Goal: Submit feedback/report problem

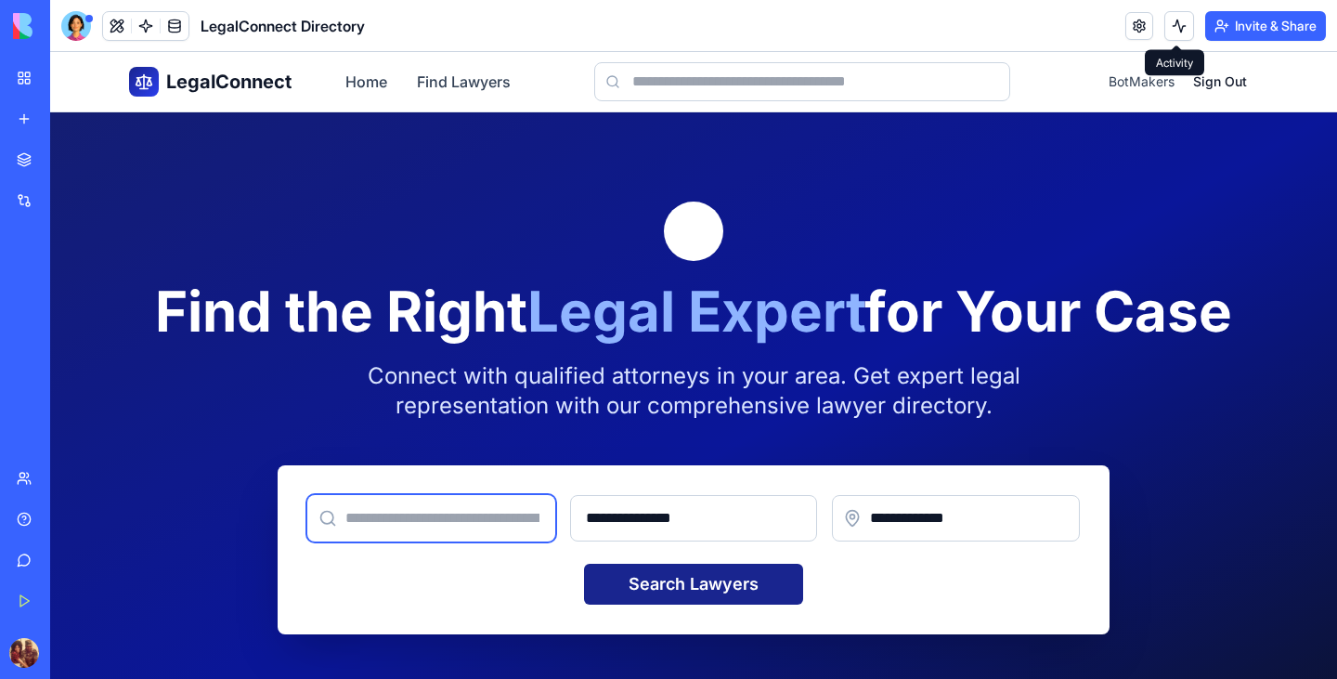
click at [429, 513] on input "text" at bounding box center [431, 518] width 248 height 46
click at [356, 84] on link "Home" at bounding box center [366, 82] width 42 height 22
click at [458, 82] on link "Find Lawyers" at bounding box center [464, 82] width 94 height 22
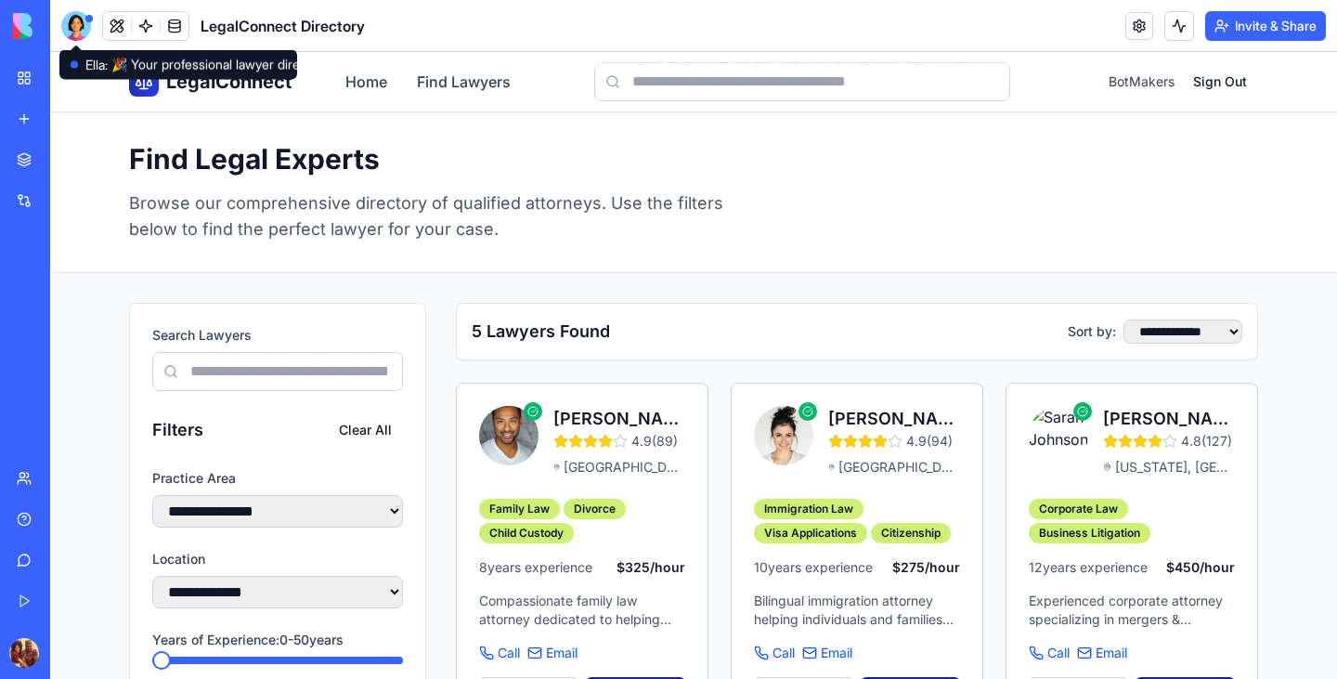
click at [83, 25] on div at bounding box center [76, 26] width 30 height 30
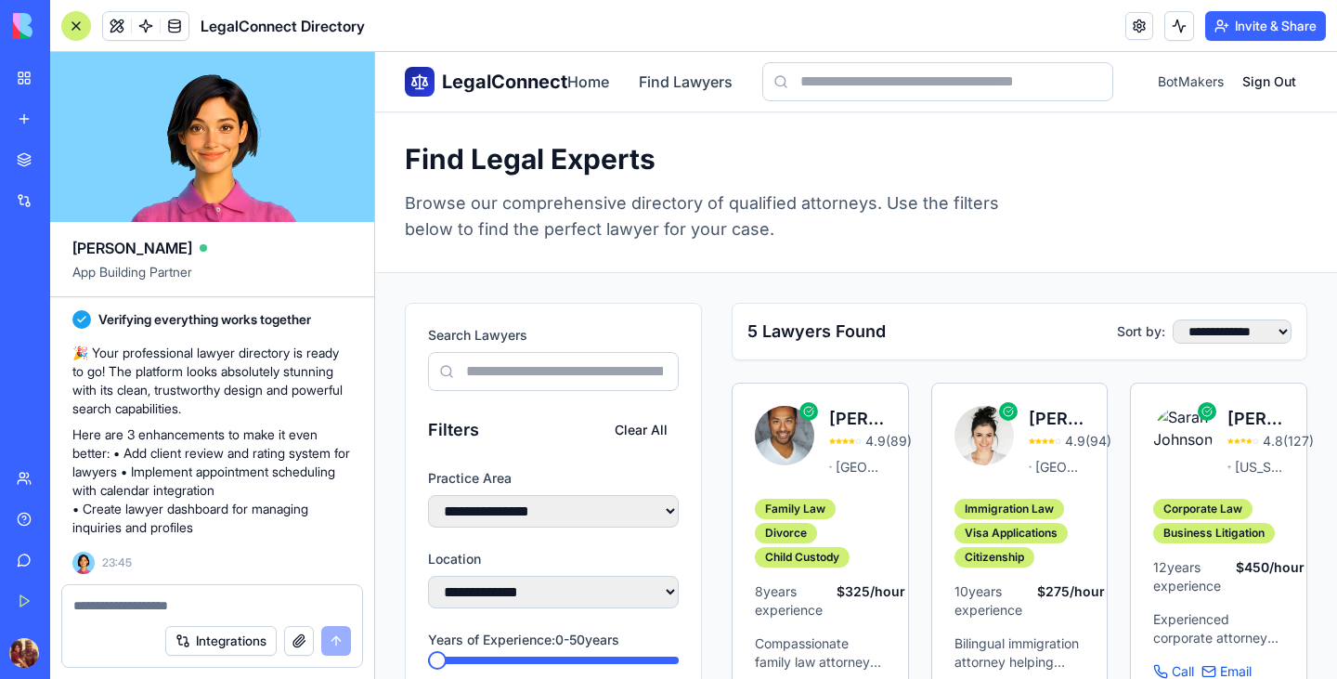
click at [203, 606] on textarea at bounding box center [212, 605] width 278 height 19
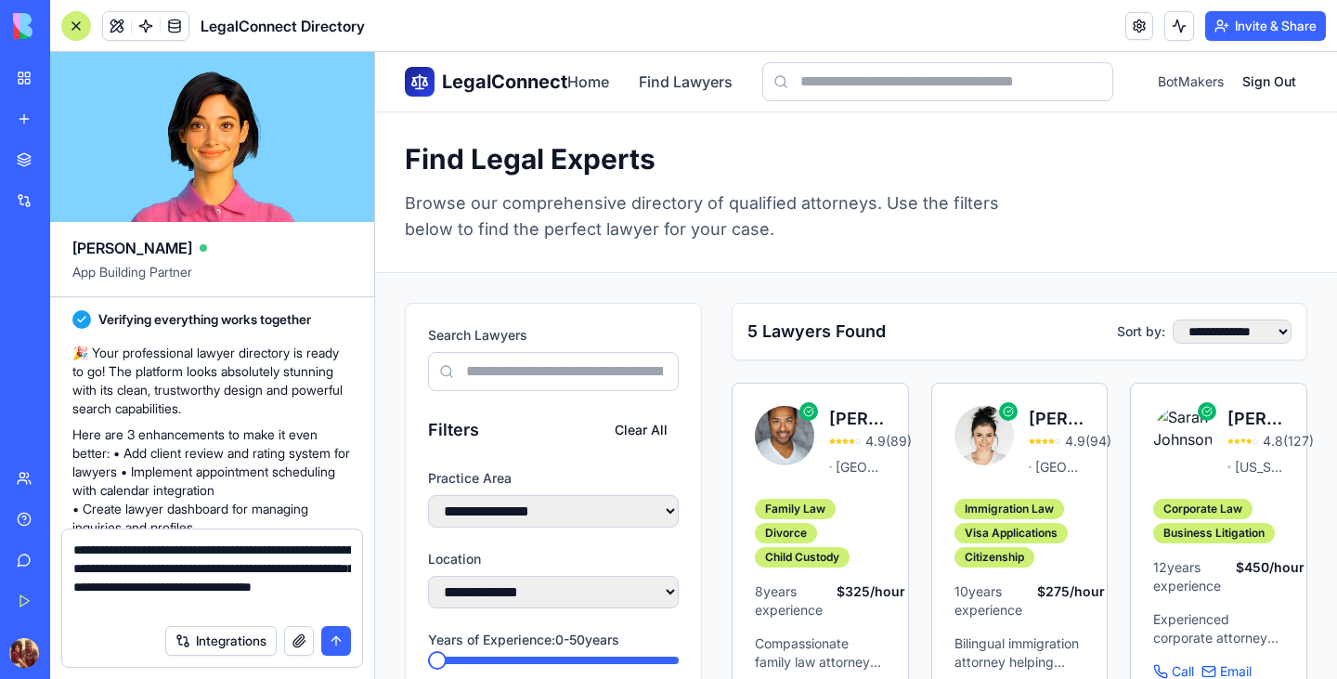
type textarea "**********"
click at [343, 646] on button "submit" at bounding box center [336, 641] width 30 height 30
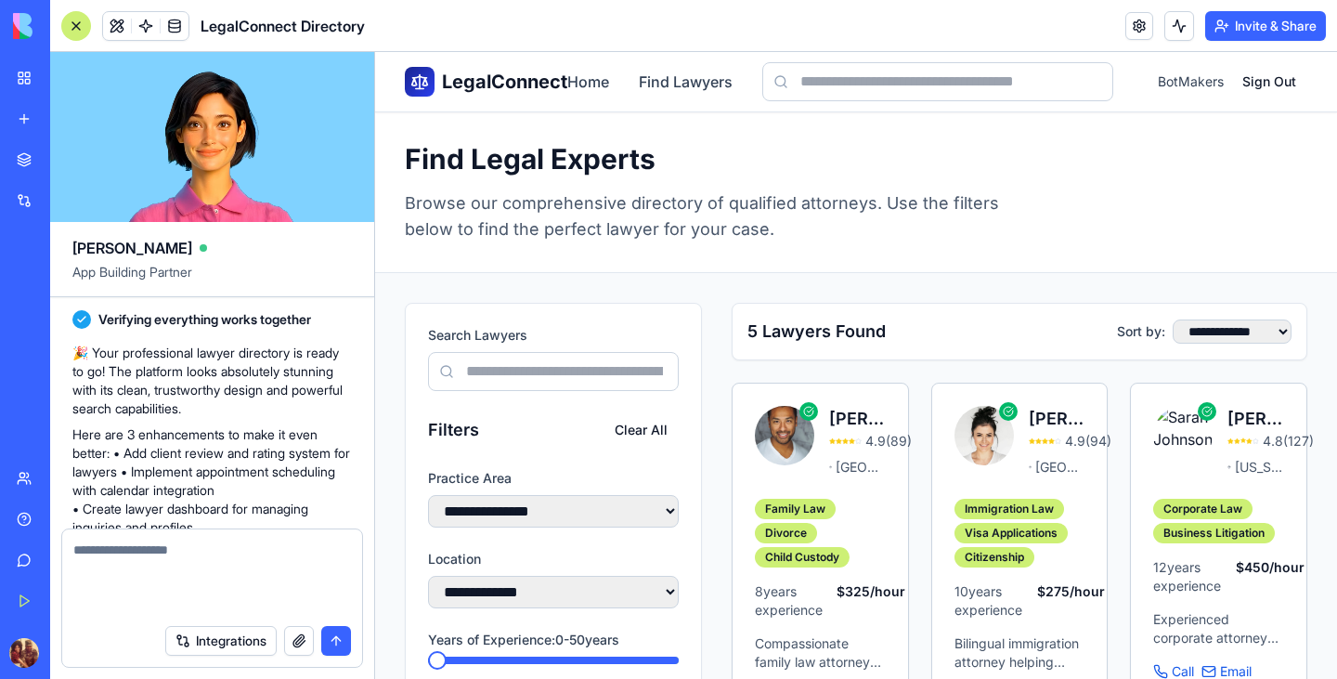
scroll to position [797, 0]
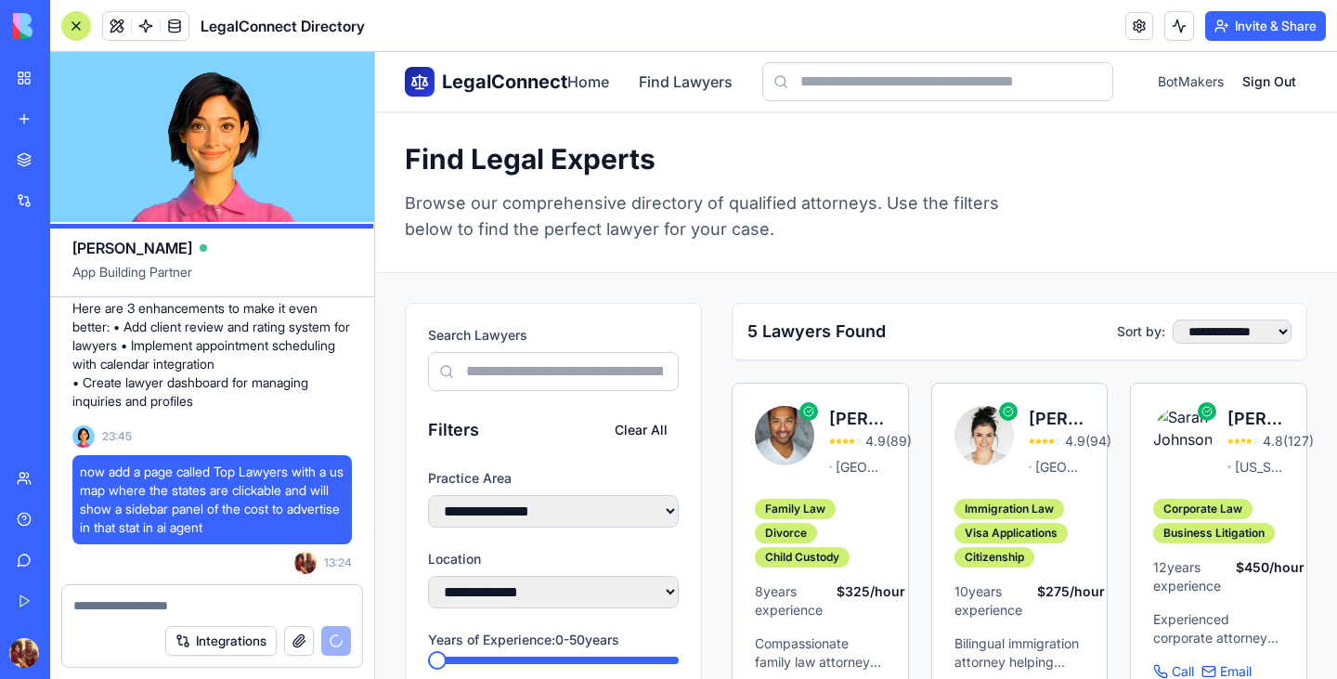
click at [213, 646] on button "Integrations" at bounding box center [220, 641] width 111 height 30
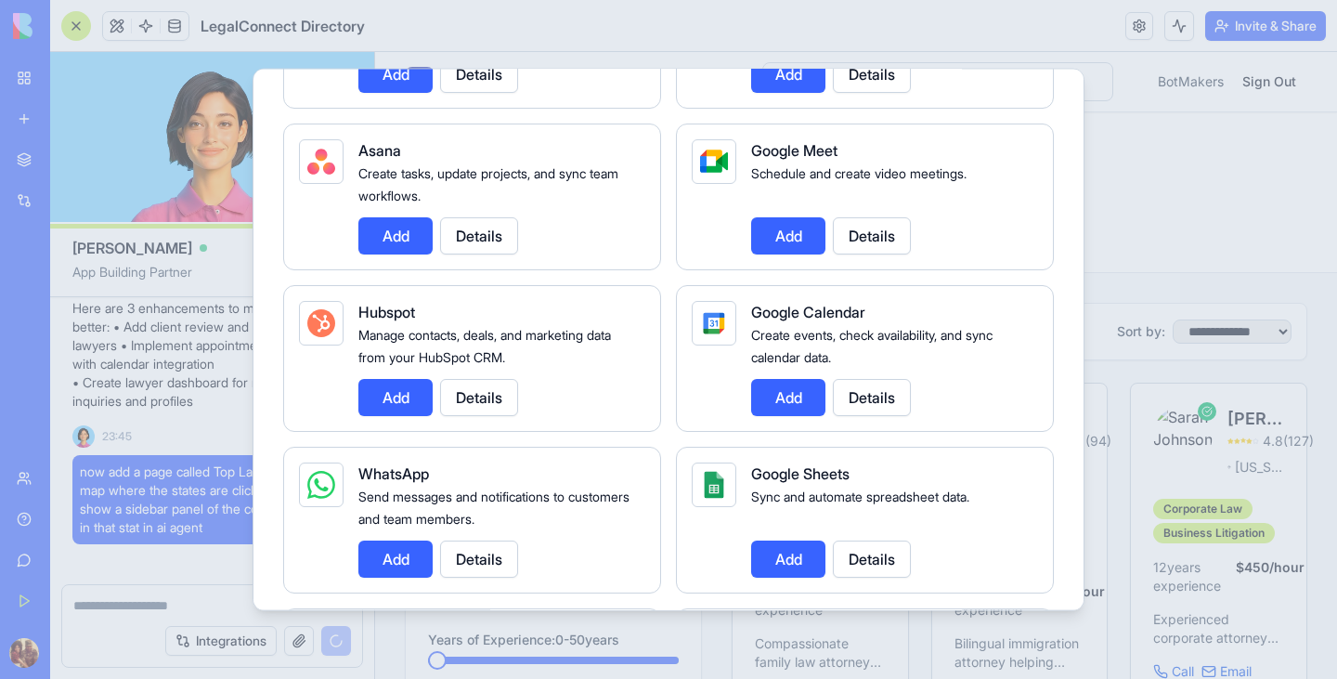
scroll to position [596, 0]
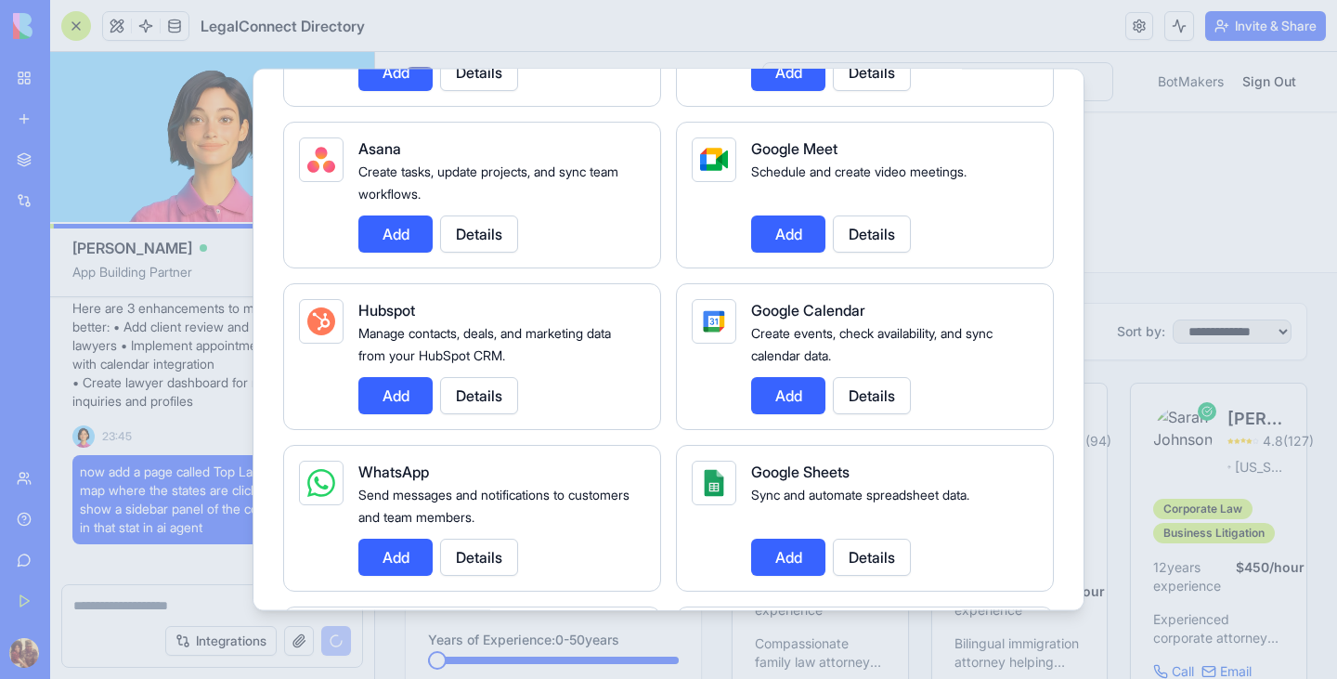
drag, startPoint x: 945, startPoint y: 2, endPoint x: 635, endPoint y: 15, distance: 310.3
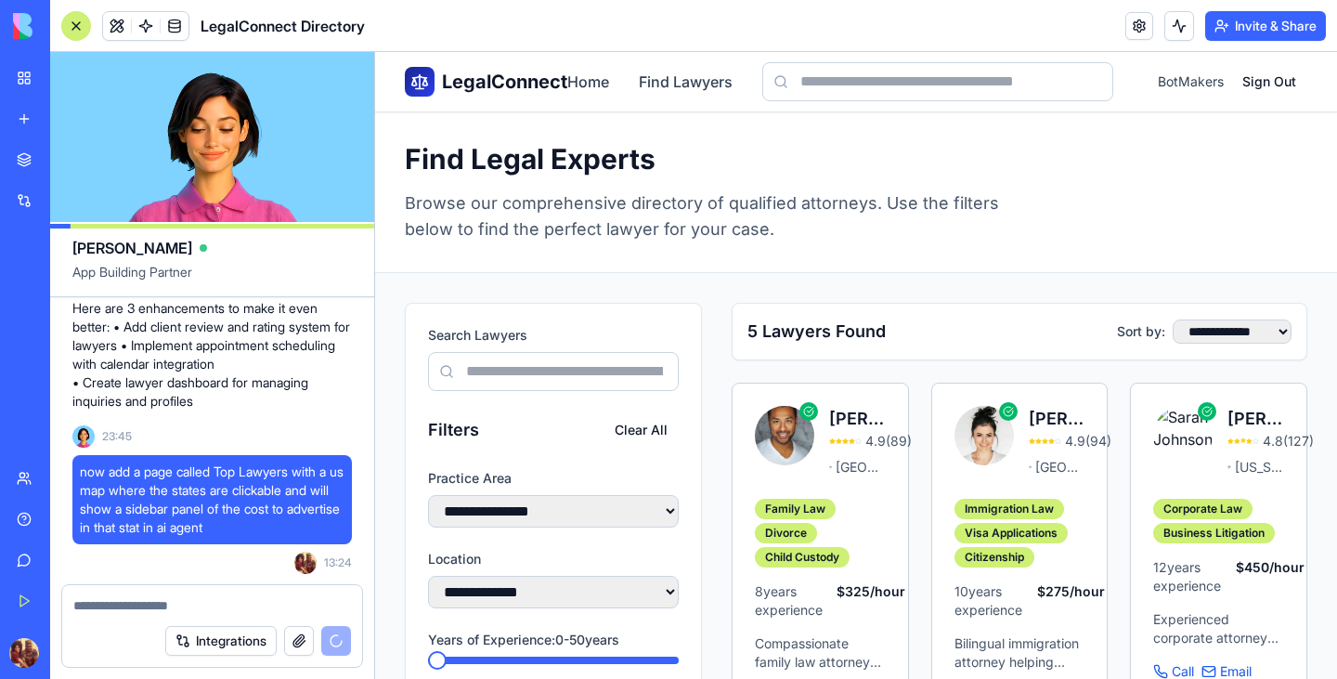
scroll to position [1008, 0]
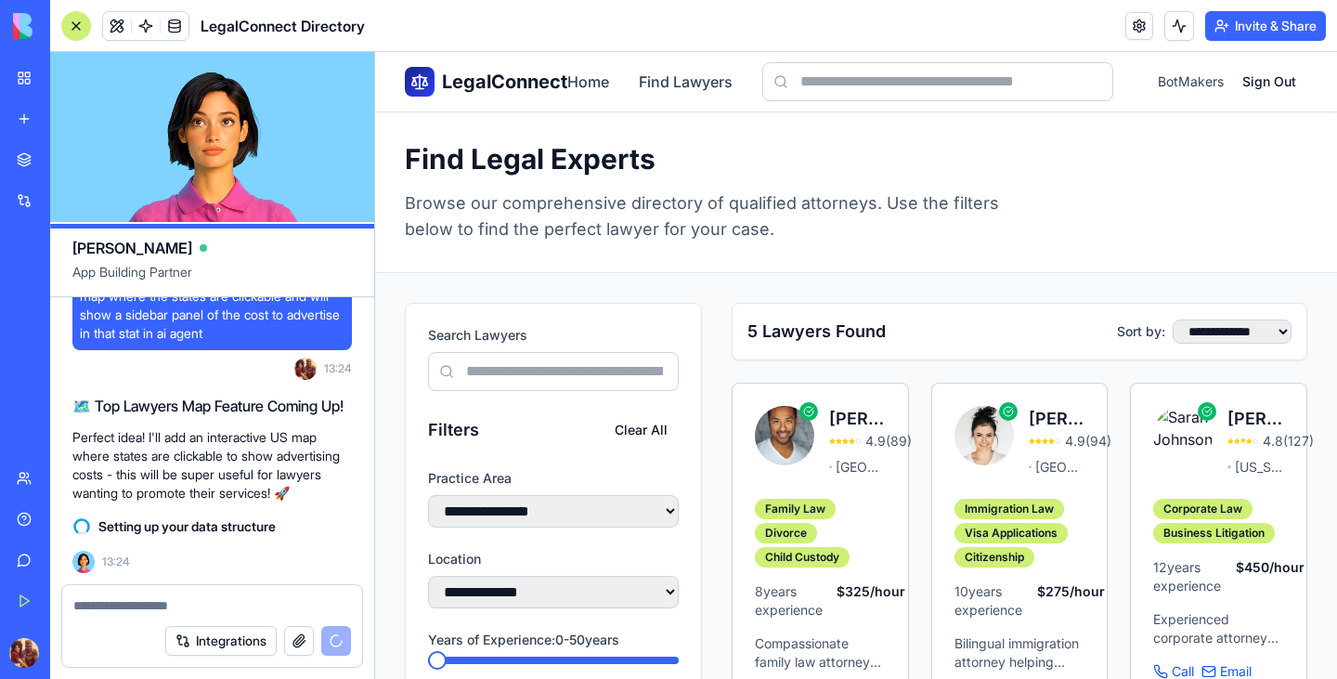
click at [416, 89] on icon at bounding box center [419, 89] width 7 height 0
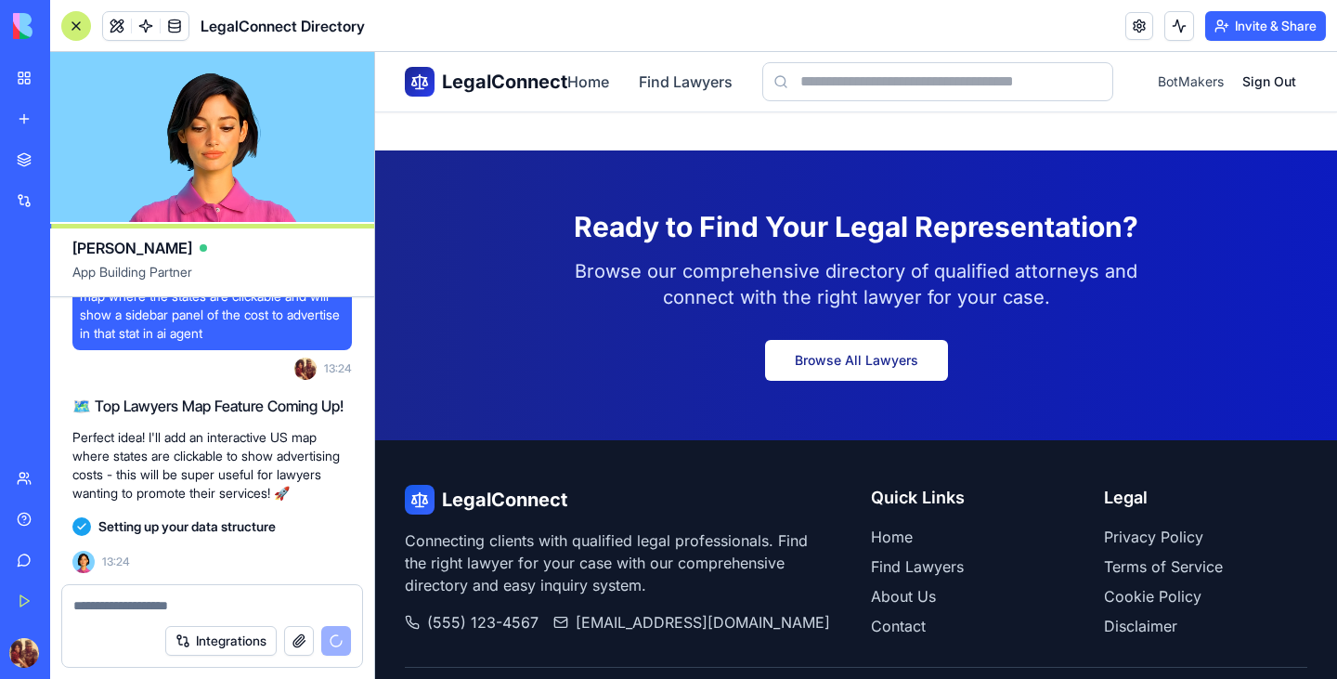
scroll to position [2903, 0]
